Goal: Check status

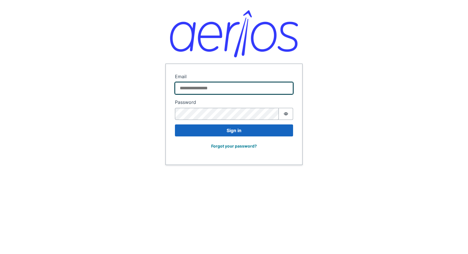
click at [218, 90] on input "Email" at bounding box center [234, 88] width 118 height 12
type input "**********"
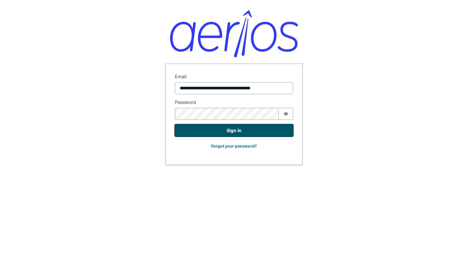
click at [226, 128] on button "Sign in" at bounding box center [234, 130] width 118 height 12
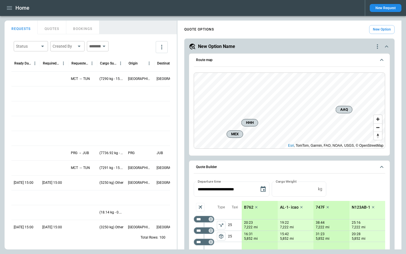
click at [163, 50] on icon "more" at bounding box center [161, 47] width 7 height 7
click at [144, 68] on p "View Settings" at bounding box center [137, 69] width 24 height 5
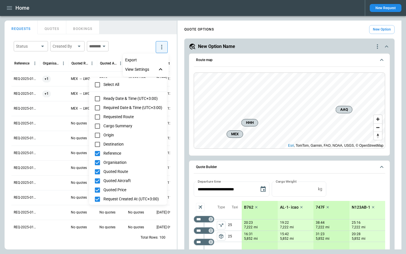
click at [143, 45] on div at bounding box center [203, 127] width 406 height 254
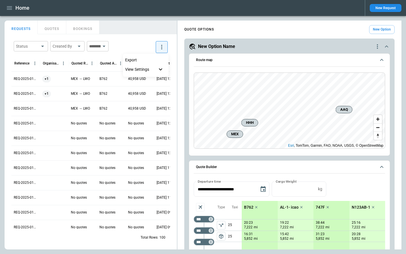
click at [143, 45] on div at bounding box center [203, 127] width 406 height 254
click at [213, 58] on div "FindBorderBarSize REQUESTS QUOTES BOOKINGS Status ​ Created By ​ ​ Reference Or…" at bounding box center [203, 135] width 396 height 229
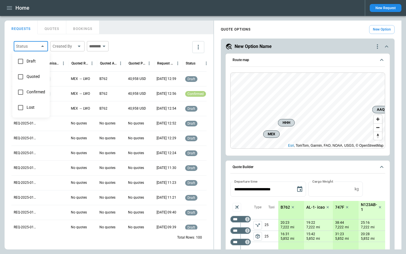
click at [22, 44] on body "Home New Request FindBorderBarSize REQUESTS QUOTES BOOKINGS Status ​ Created By…" at bounding box center [203, 127] width 406 height 254
click at [33, 106] on span "Lost" at bounding box center [36, 107] width 19 height 5
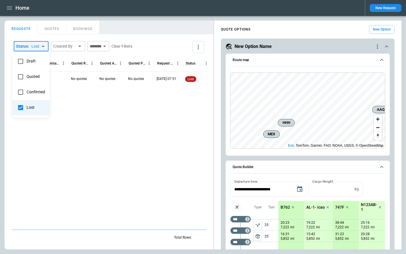
click at [140, 23] on div at bounding box center [203, 127] width 406 height 254
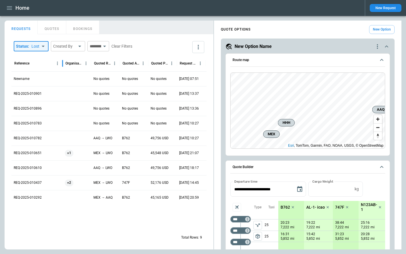
drag, startPoint x: 41, startPoint y: 67, endPoint x: 63, endPoint y: 68, distance: 22.6
click at [63, 68] on div at bounding box center [62, 63] width 3 height 16
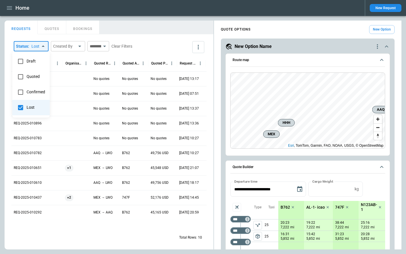
click at [38, 45] on body "Home New Request FindBorderBarSize REQUESTS QUOTES BOOKINGS Status : Lost **** …" at bounding box center [203, 127] width 406 height 254
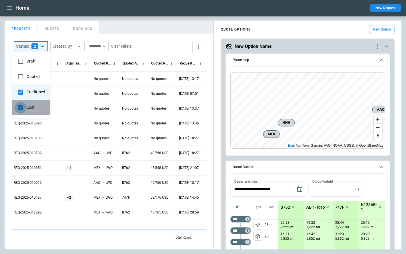
type input "*********"
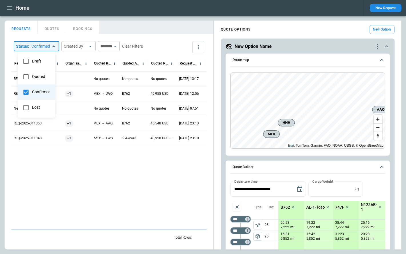
click at [65, 197] on div at bounding box center [203, 127] width 406 height 254
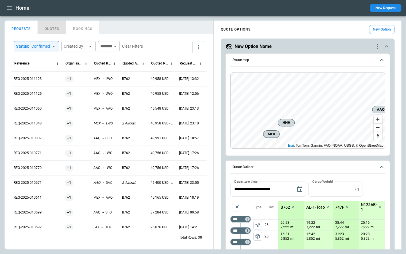
click at [53, 30] on button "QUOTES" at bounding box center [52, 28] width 29 height 14
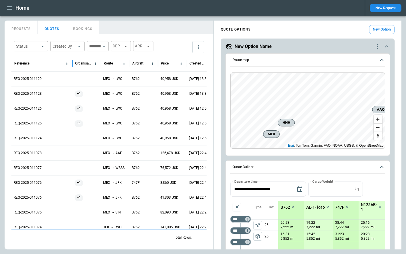
drag, startPoint x: 40, startPoint y: 65, endPoint x: 75, endPoint y: 66, distance: 35.7
click at [74, 66] on div at bounding box center [72, 63] width 3 height 16
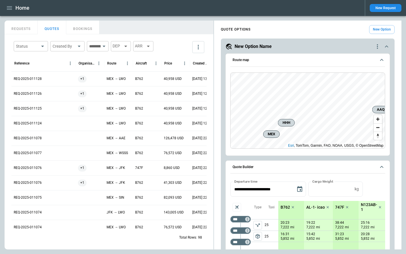
click at [27, 29] on button "REQUESTS" at bounding box center [21, 28] width 33 height 14
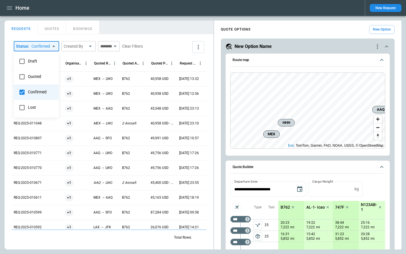
click at [50, 48] on body "Home New Request FindBorderBarSize REQUESTS QUOTES BOOKINGS Status : Confirmed …" at bounding box center [203, 127] width 406 height 254
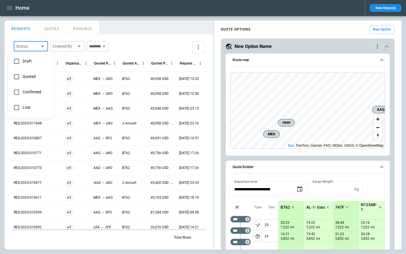
click at [142, 27] on div at bounding box center [203, 127] width 406 height 254
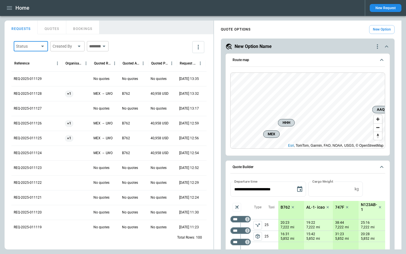
click at [52, 31] on button "QUOTES" at bounding box center [52, 28] width 29 height 14
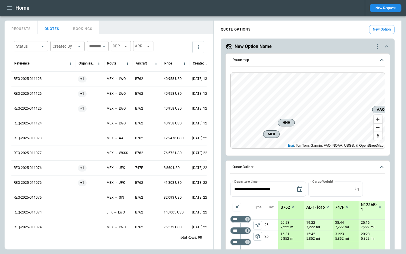
click at [36, 48] on body "Home New Request FindBorderBarSize REQUESTS QUOTES BOOKINGS Status ​ Created By…" at bounding box center [203, 127] width 406 height 254
click at [36, 75] on span "Quoted" at bounding box center [35, 76] width 15 height 5
type input "*********"
